Goal: Information Seeking & Learning: Learn about a topic

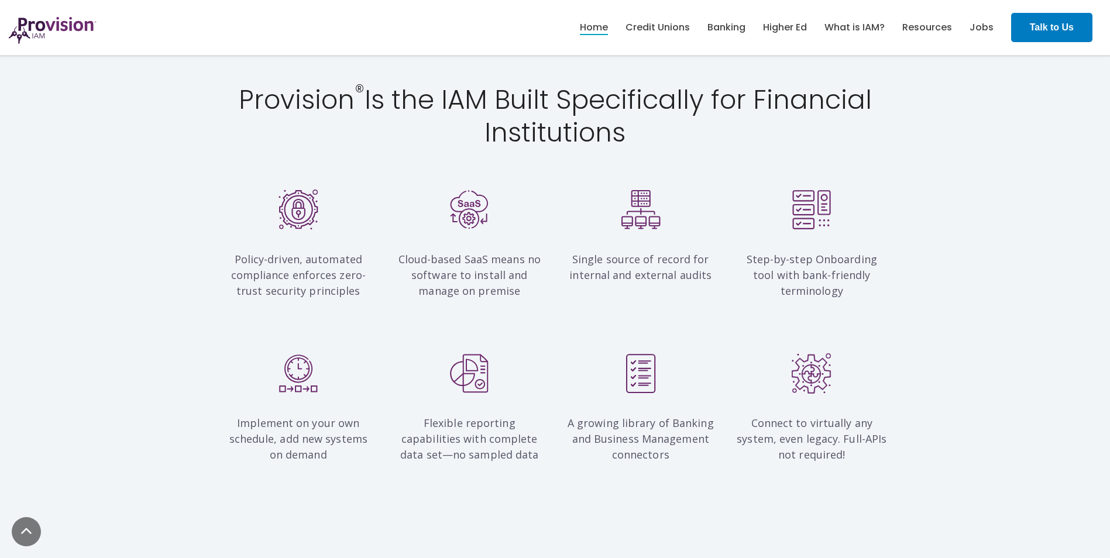
scroll to position [1053, 0]
click at [657, 29] on link "Credit Unions" at bounding box center [657, 28] width 64 height 20
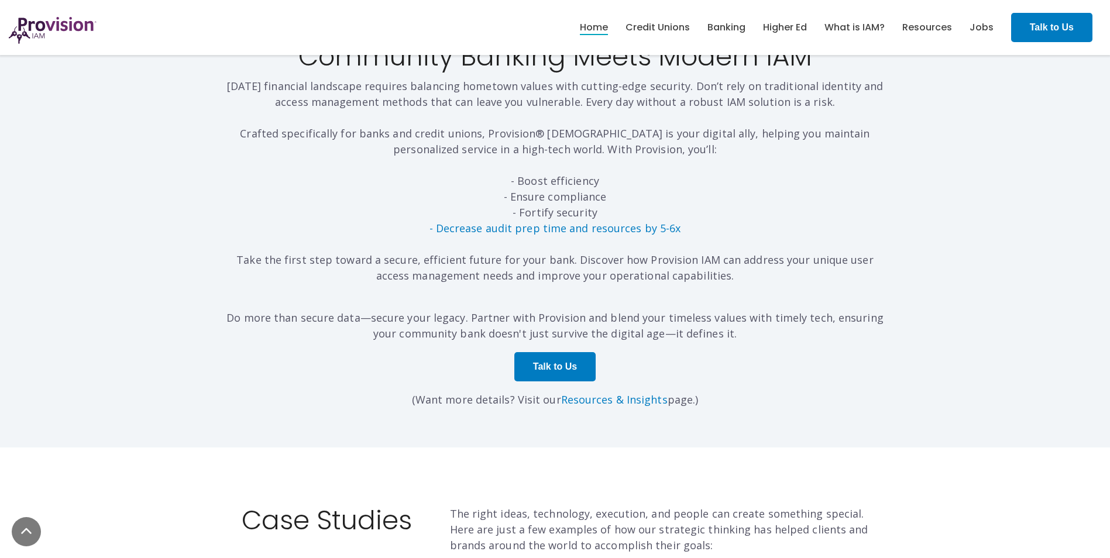
scroll to position [3510, 0]
